Goal: Transaction & Acquisition: Download file/media

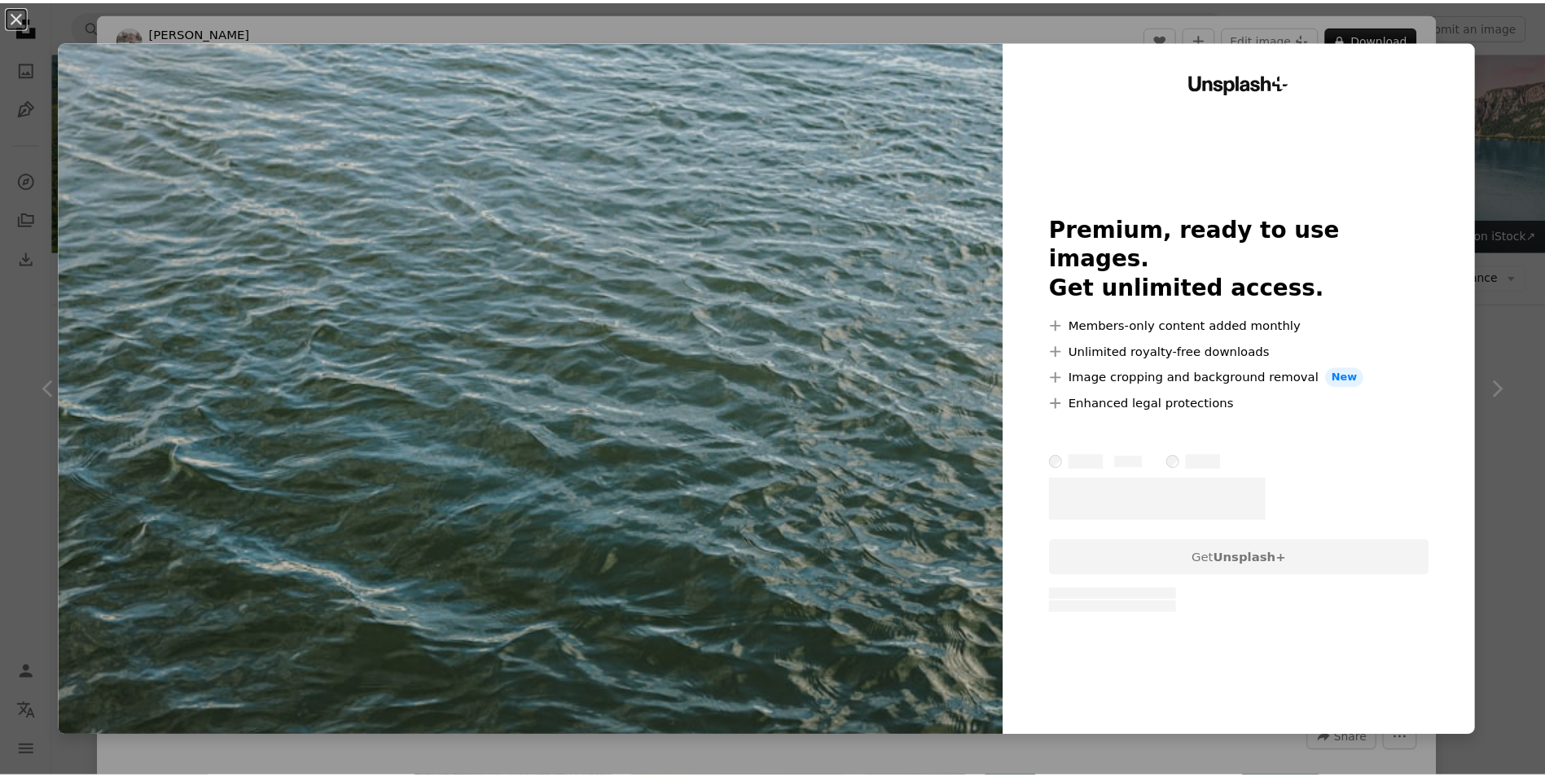
scroll to position [3665, 0]
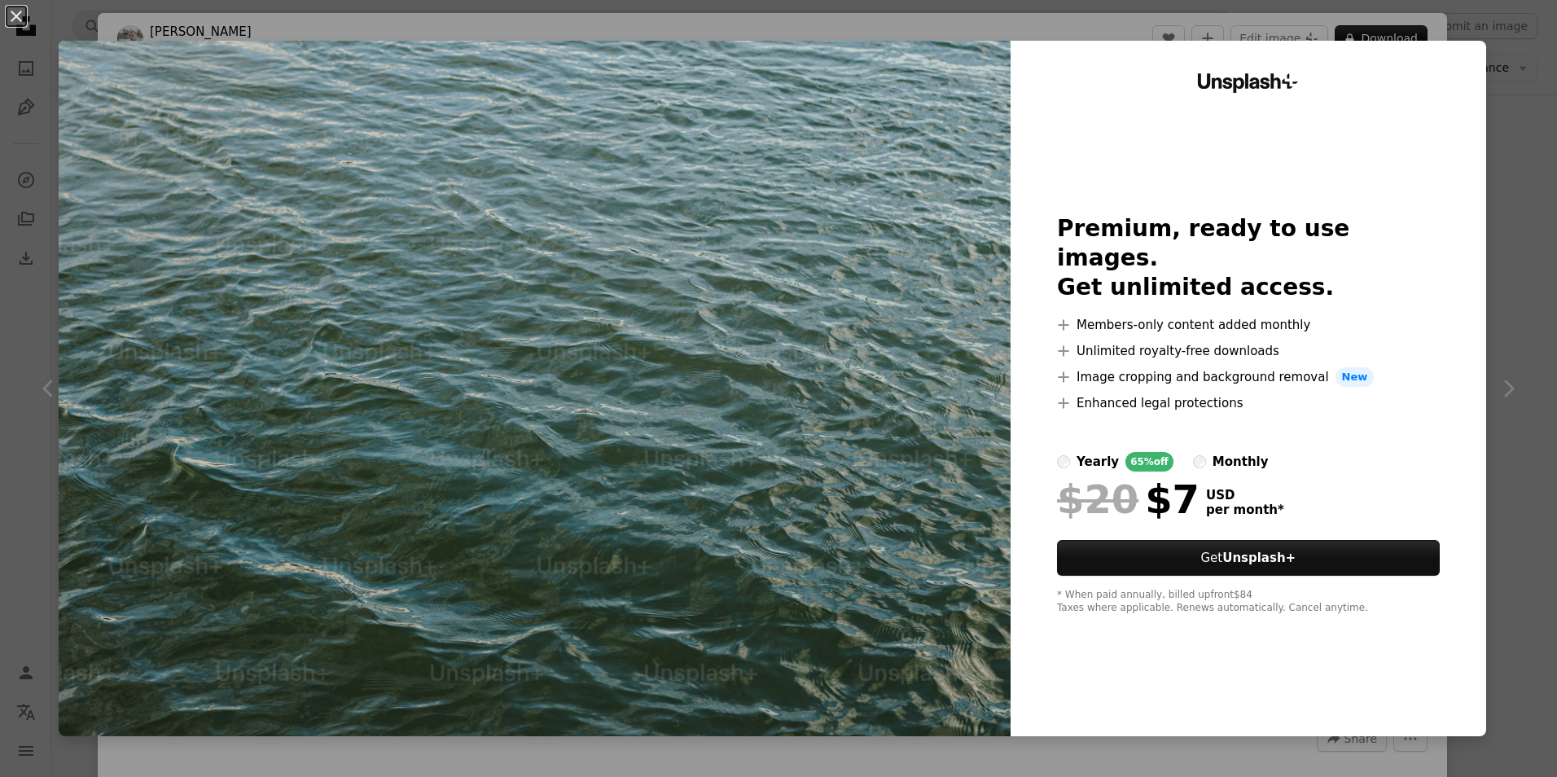
click at [1462, 64] on div "Unsplash+ Premium, ready to use images. Get unlimited access. A plus sign Membe…" at bounding box center [1249, 389] width 476 height 696
click at [1364, 625] on div "Unsplash+ Premium, ready to use images. Get unlimited access. A plus sign Membe…" at bounding box center [1249, 389] width 476 height 696
click at [1518, 437] on div "An X shape Unsplash+ Premium, ready to use images. Get unlimited access. A plus…" at bounding box center [778, 388] width 1557 height 777
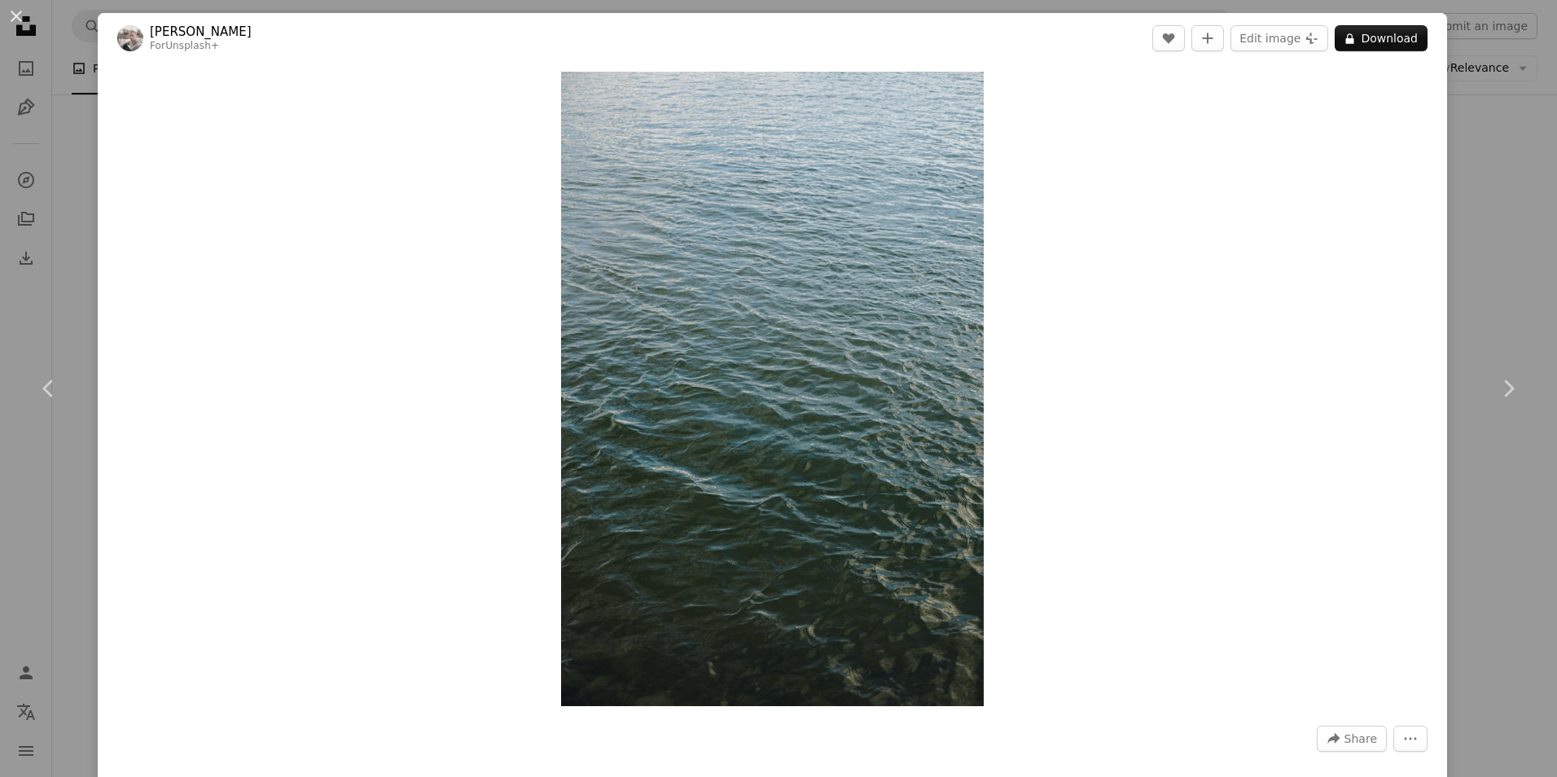
click at [1481, 94] on div "An X shape Chevron left Chevron right [PERSON_NAME] For Unsplash+ A heart A plu…" at bounding box center [778, 388] width 1557 height 777
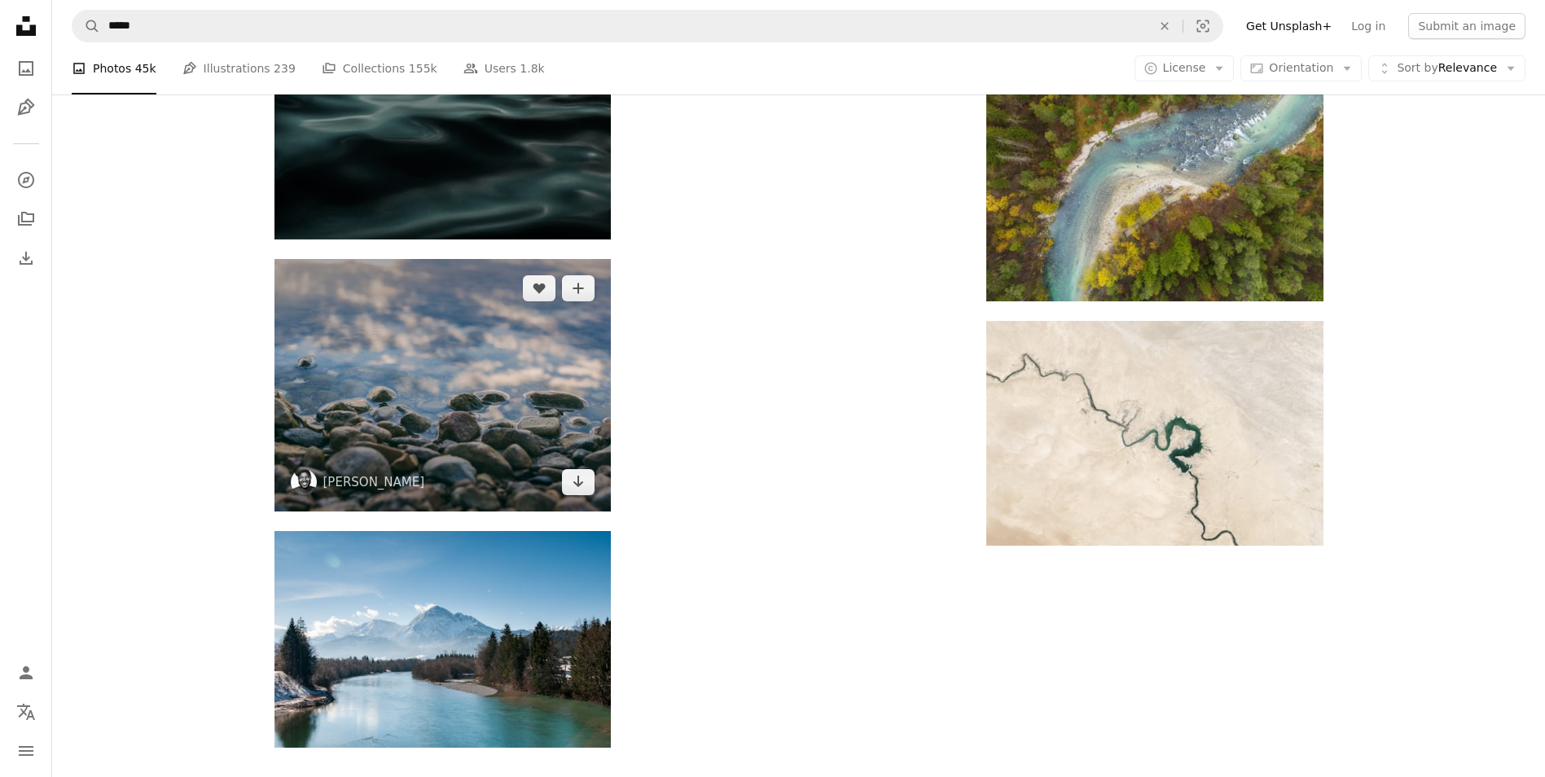
scroll to position [5049, 0]
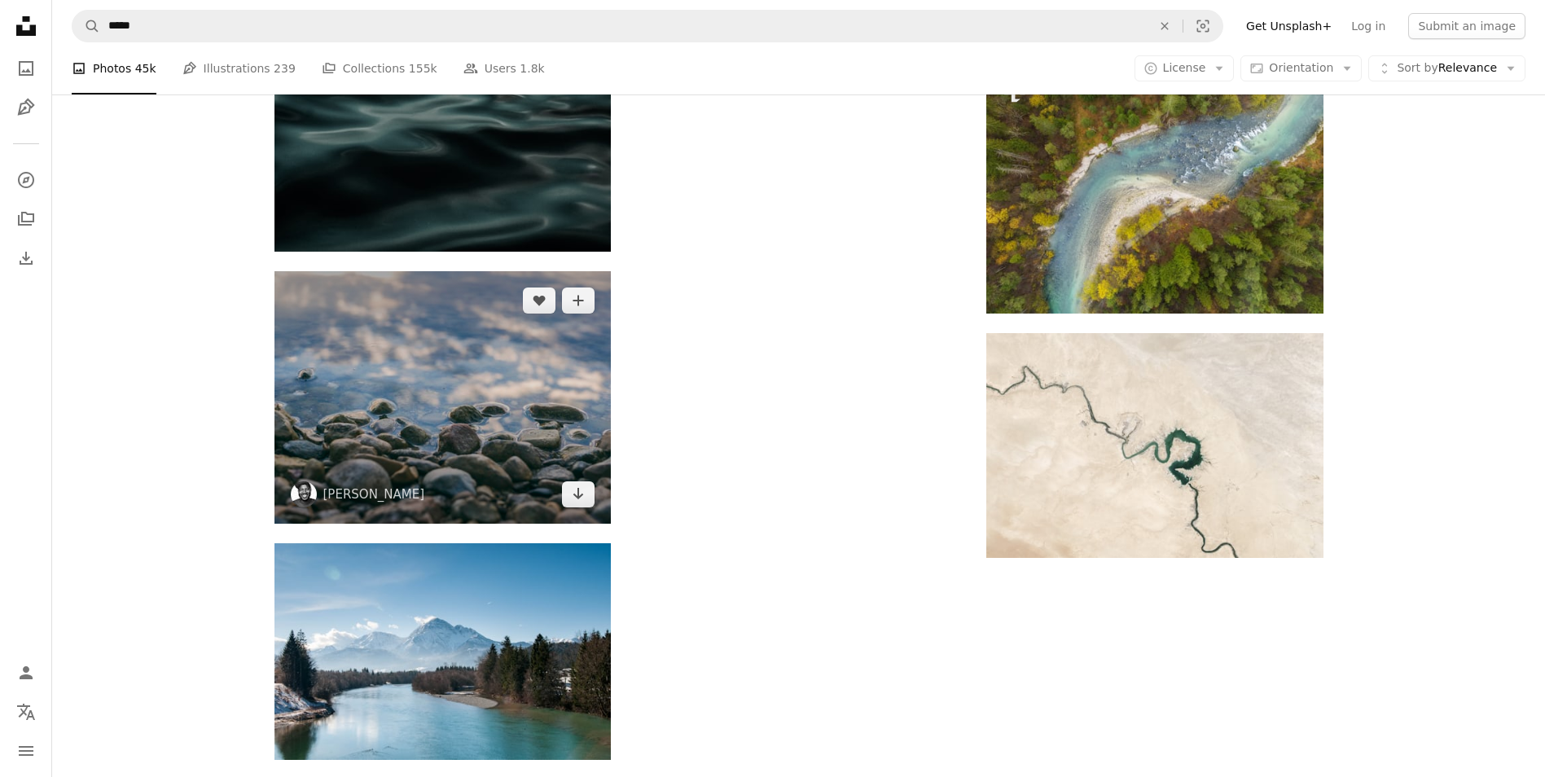
click at [591, 466] on img at bounding box center [442, 397] width 336 height 252
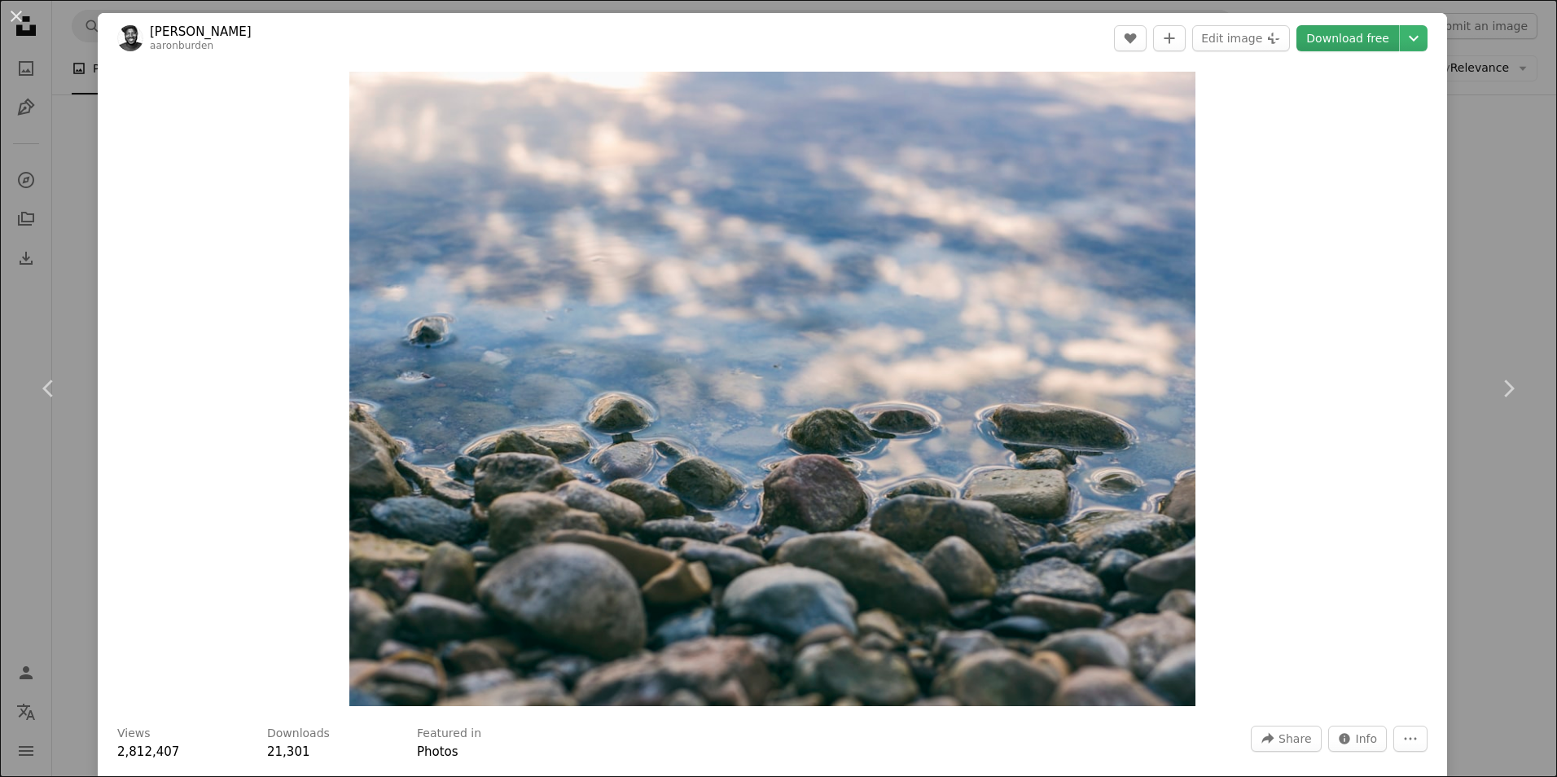
click at [1358, 33] on link "Download free" at bounding box center [1348, 38] width 103 height 26
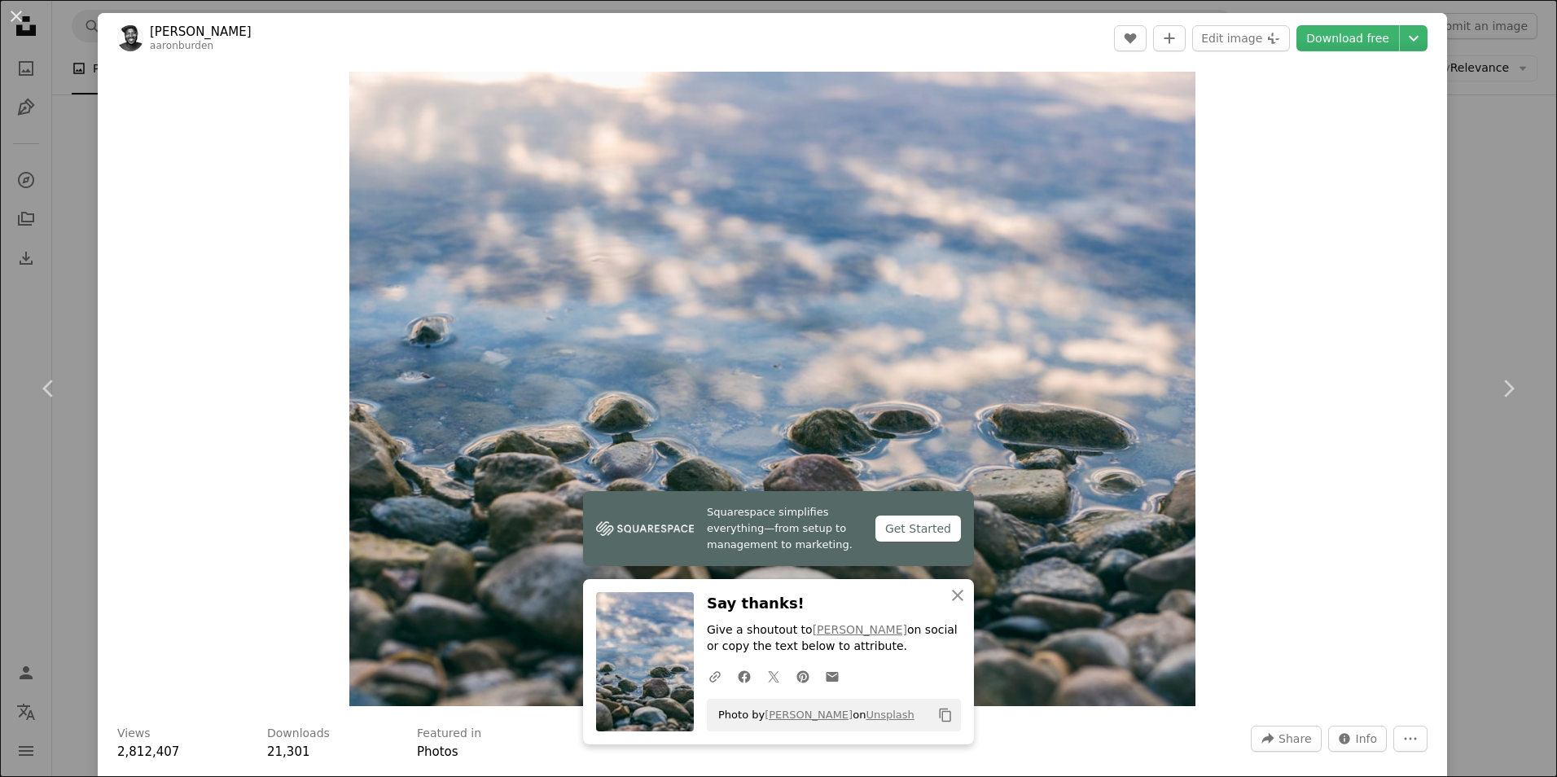
click at [1312, 247] on div "Zoom in" at bounding box center [772, 389] width 1349 height 651
click at [1458, 124] on div "An X shape Chevron left Chevron right Squarespace simplifies everything—from se…" at bounding box center [778, 388] width 1557 height 777
